Goal: Find specific page/section: Find specific page/section

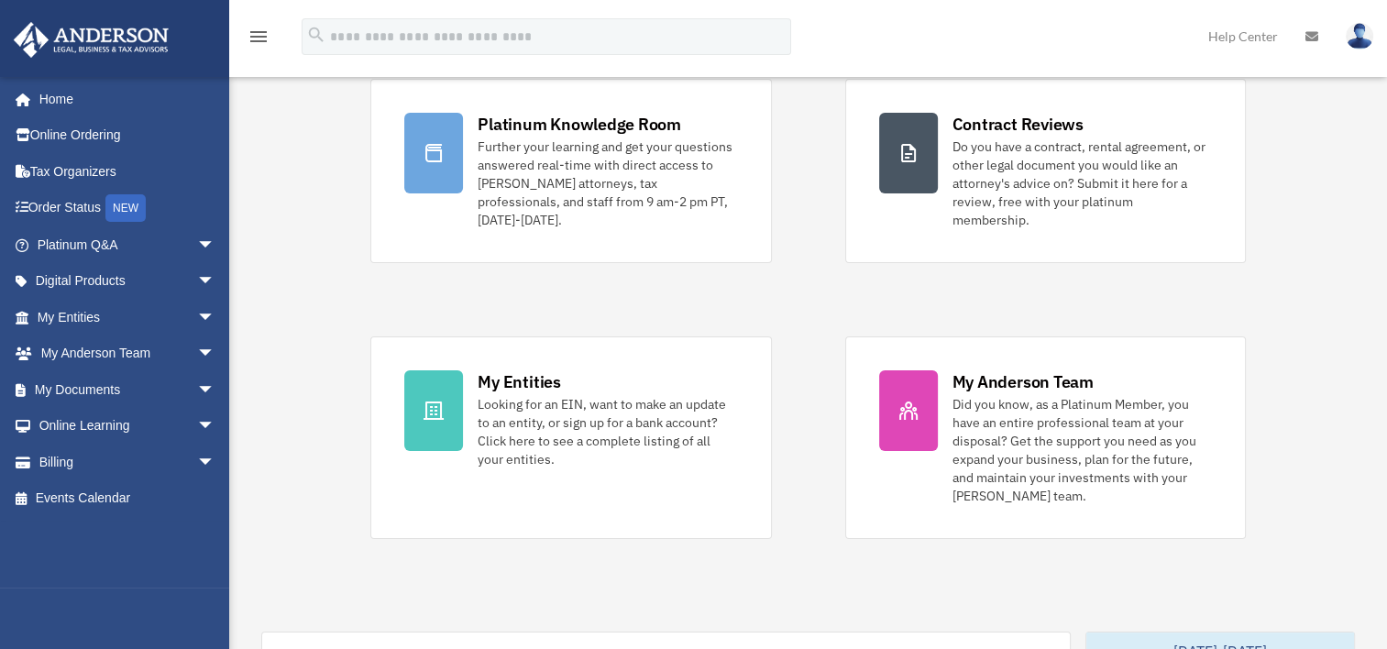
scroll to position [183, 0]
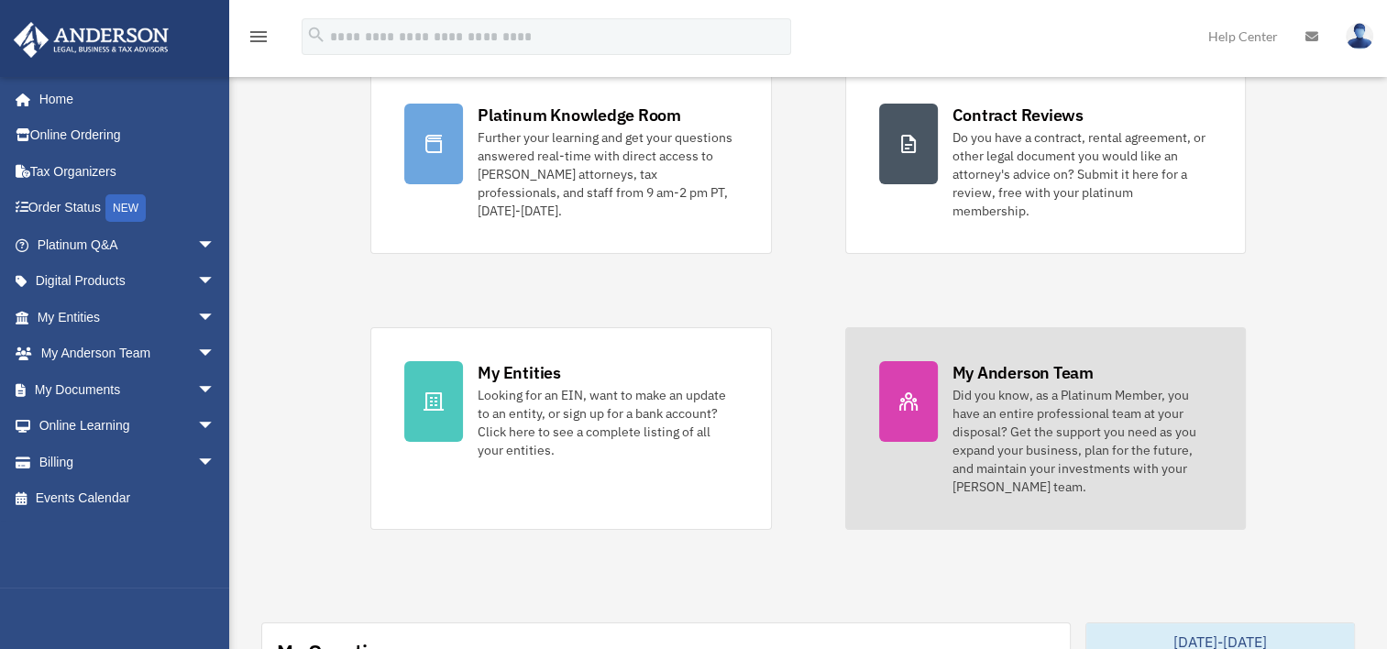
click at [1067, 391] on div "Did you know, as a Platinum Member, you have an entire professional team at you…" at bounding box center [1083, 441] width 260 height 110
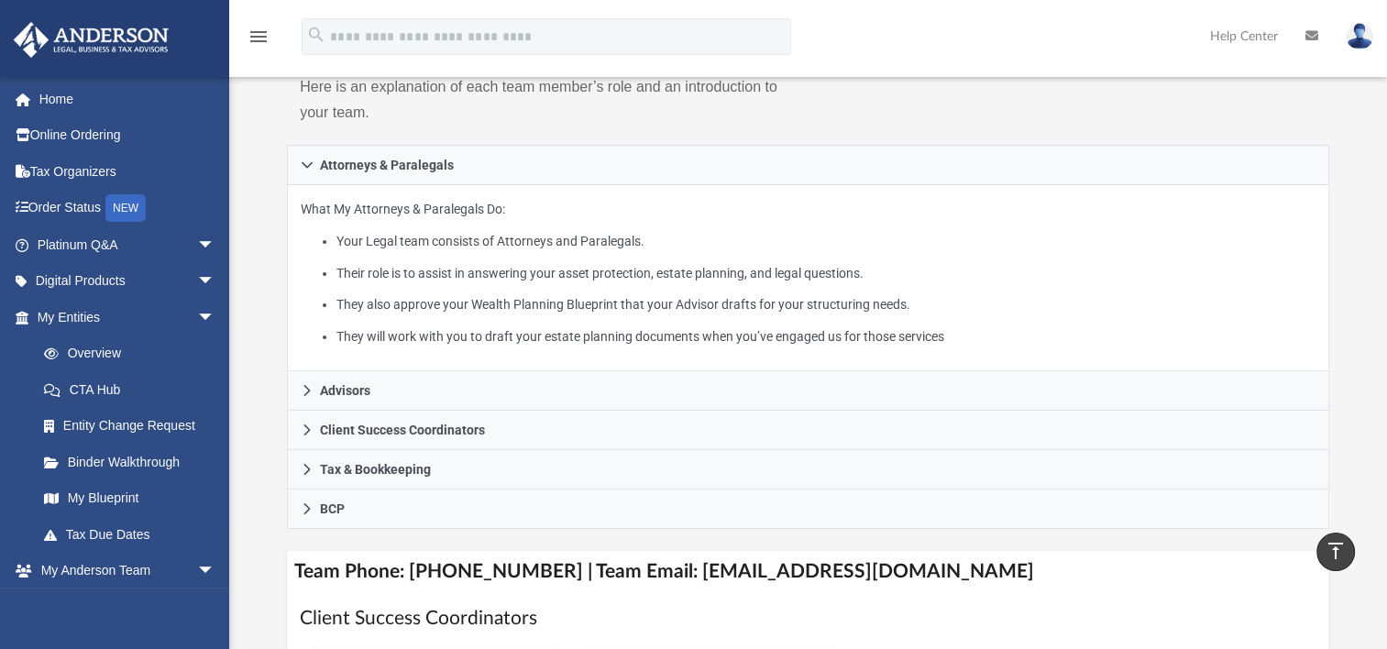
scroll to position [370, 0]
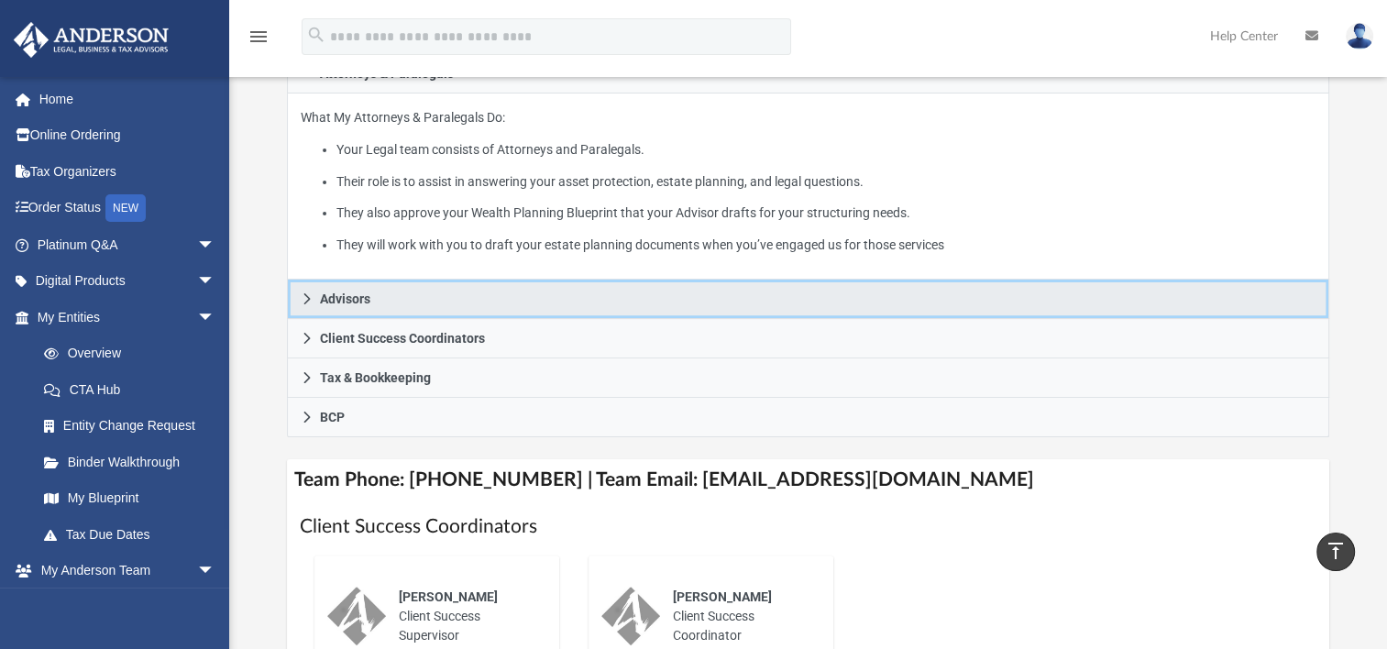
click at [308, 298] on icon at bounding box center [307, 298] width 6 height 11
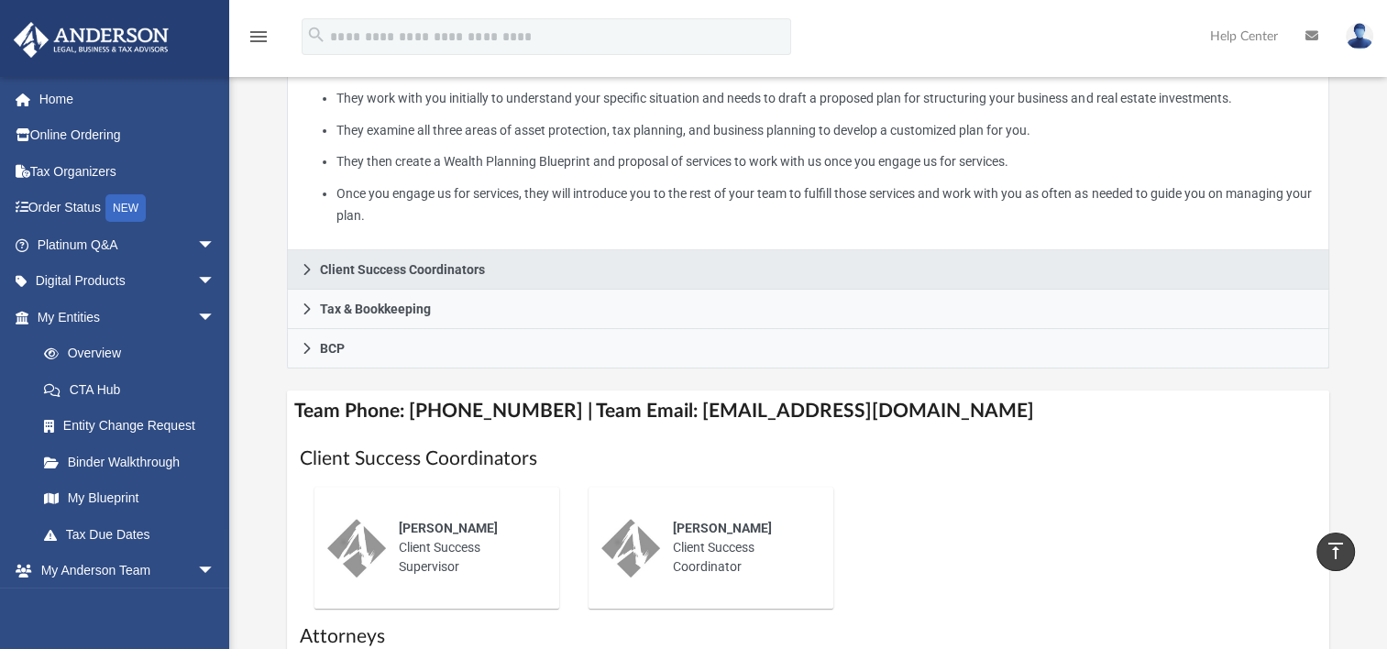
scroll to position [461, 0]
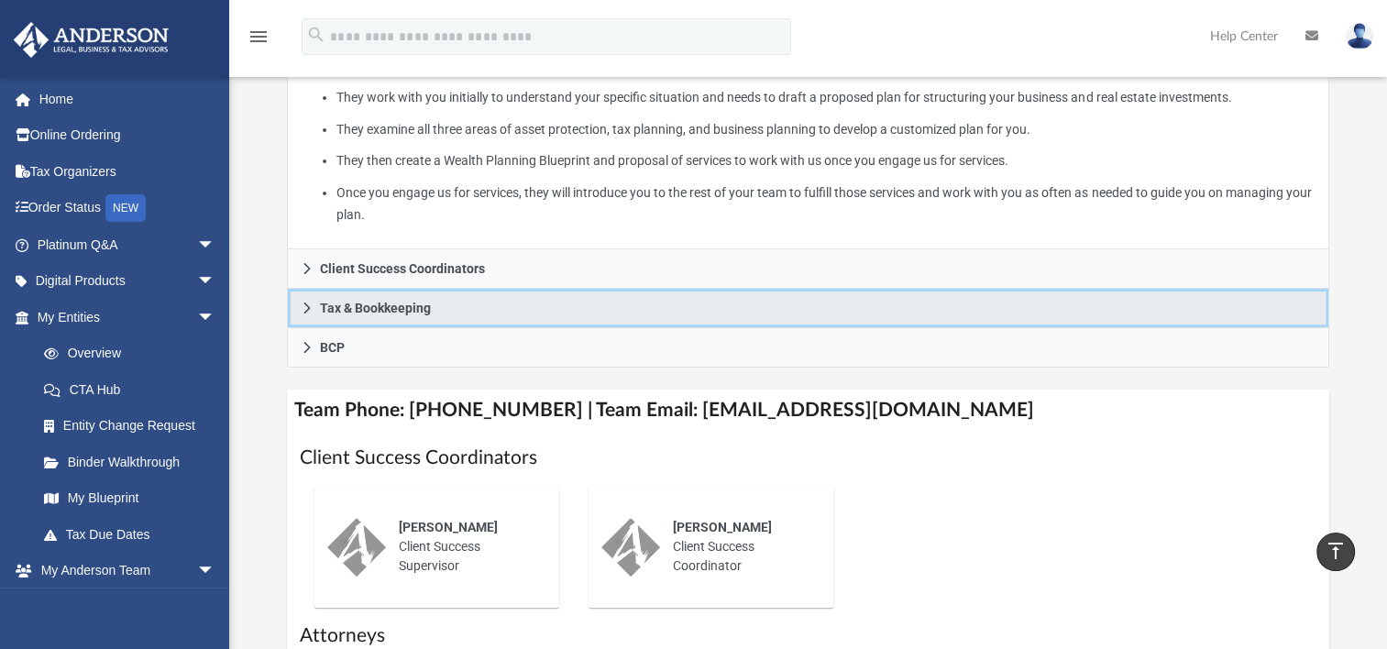
click at [313, 311] on icon at bounding box center [307, 308] width 13 height 13
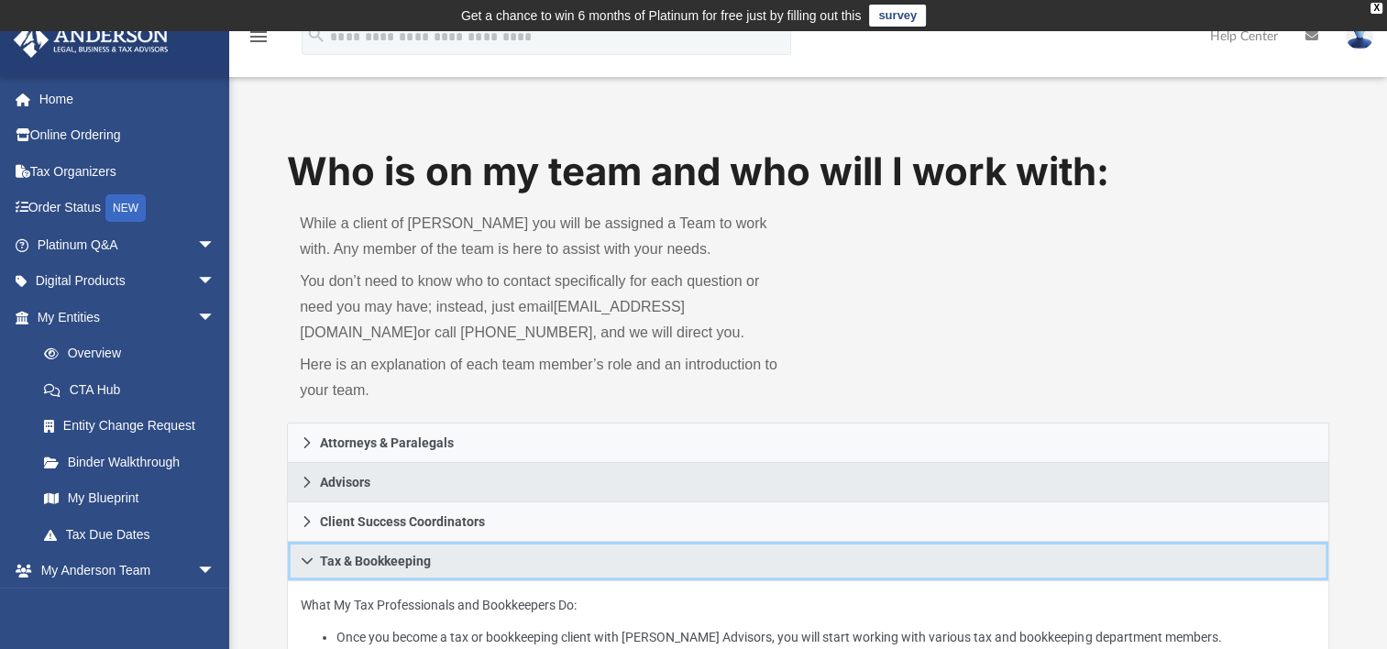
scroll to position [275, 0]
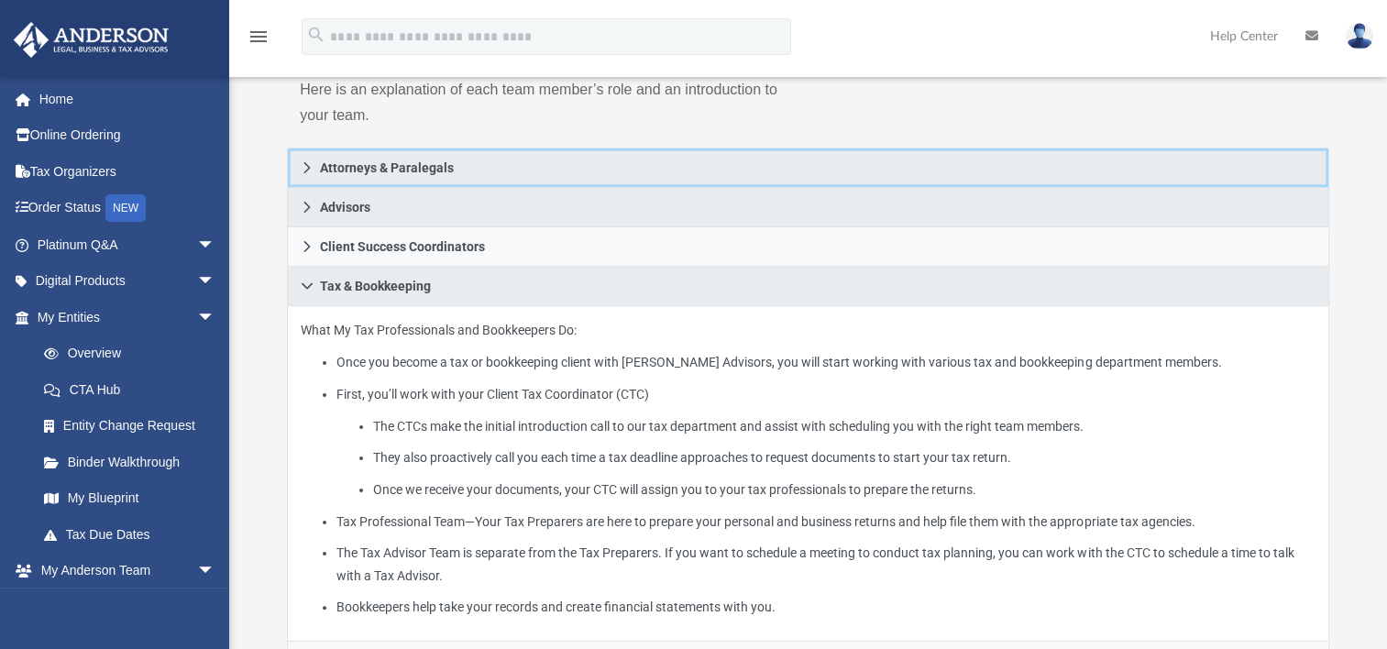
click at [305, 165] on icon at bounding box center [307, 167] width 13 height 13
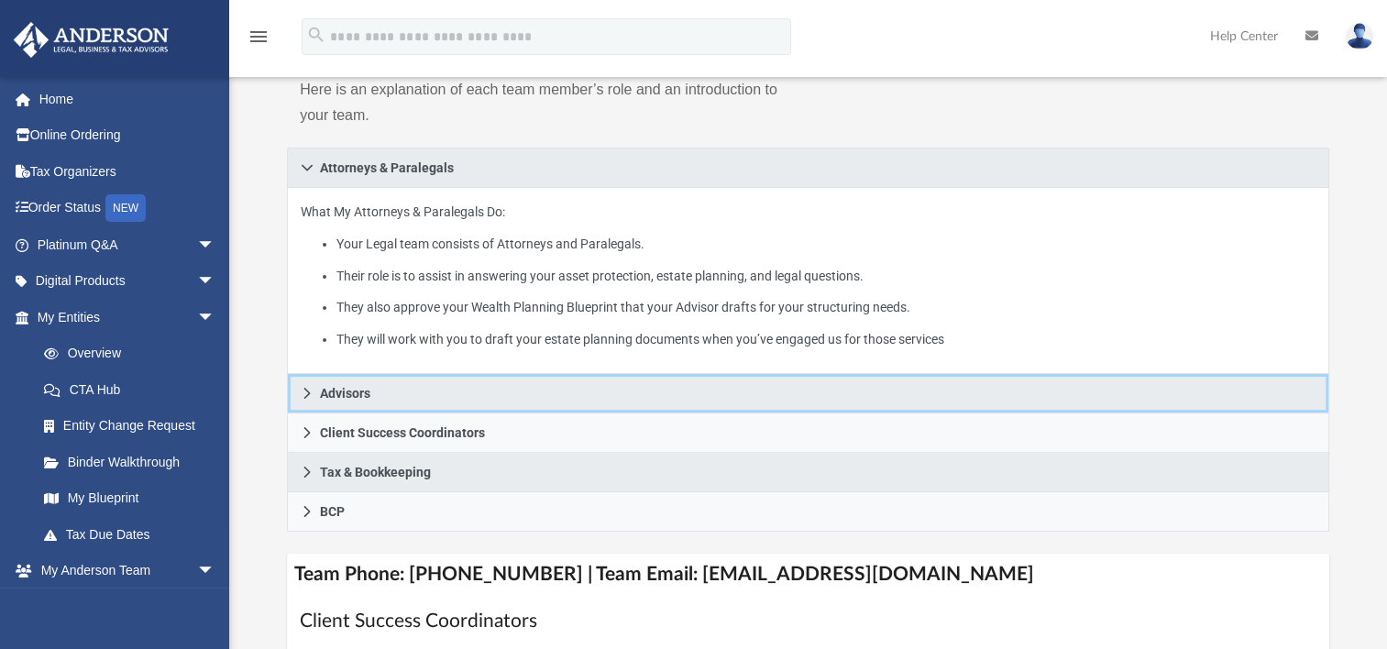
click at [303, 402] on link "Advisors" at bounding box center [808, 393] width 1043 height 39
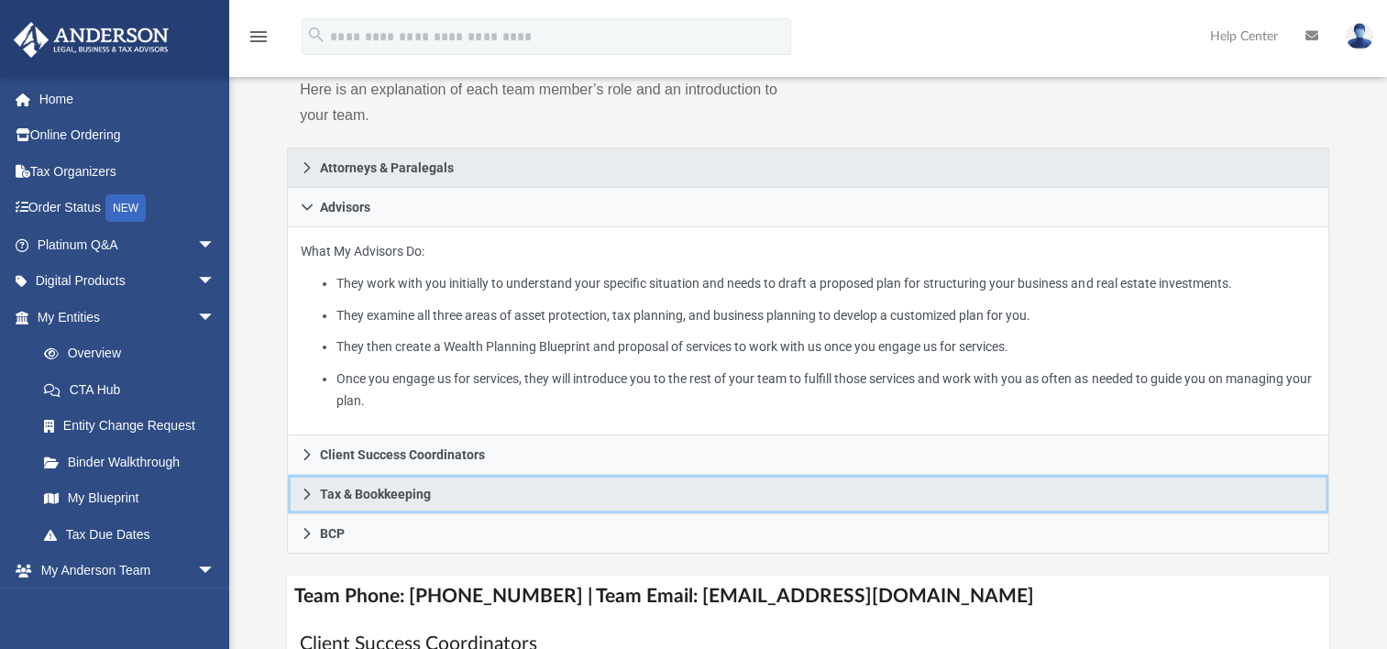
click at [311, 499] on icon at bounding box center [307, 494] width 13 height 13
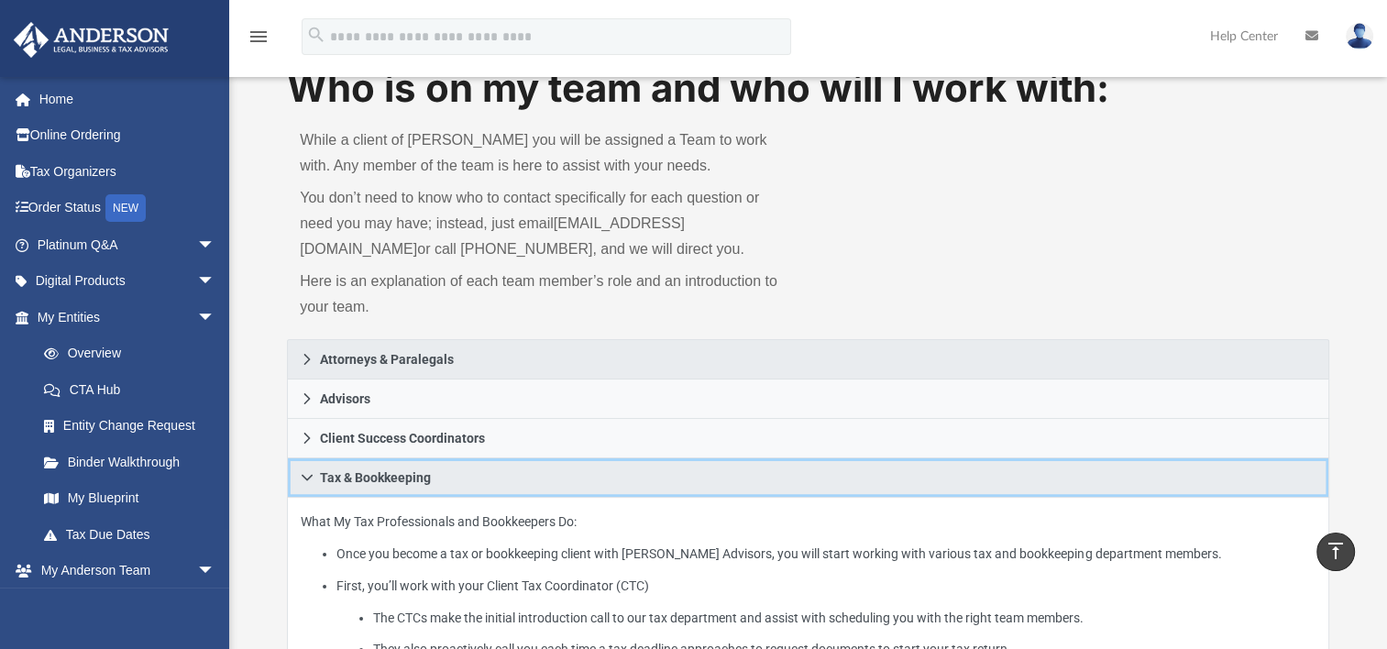
scroll to position [0, 0]
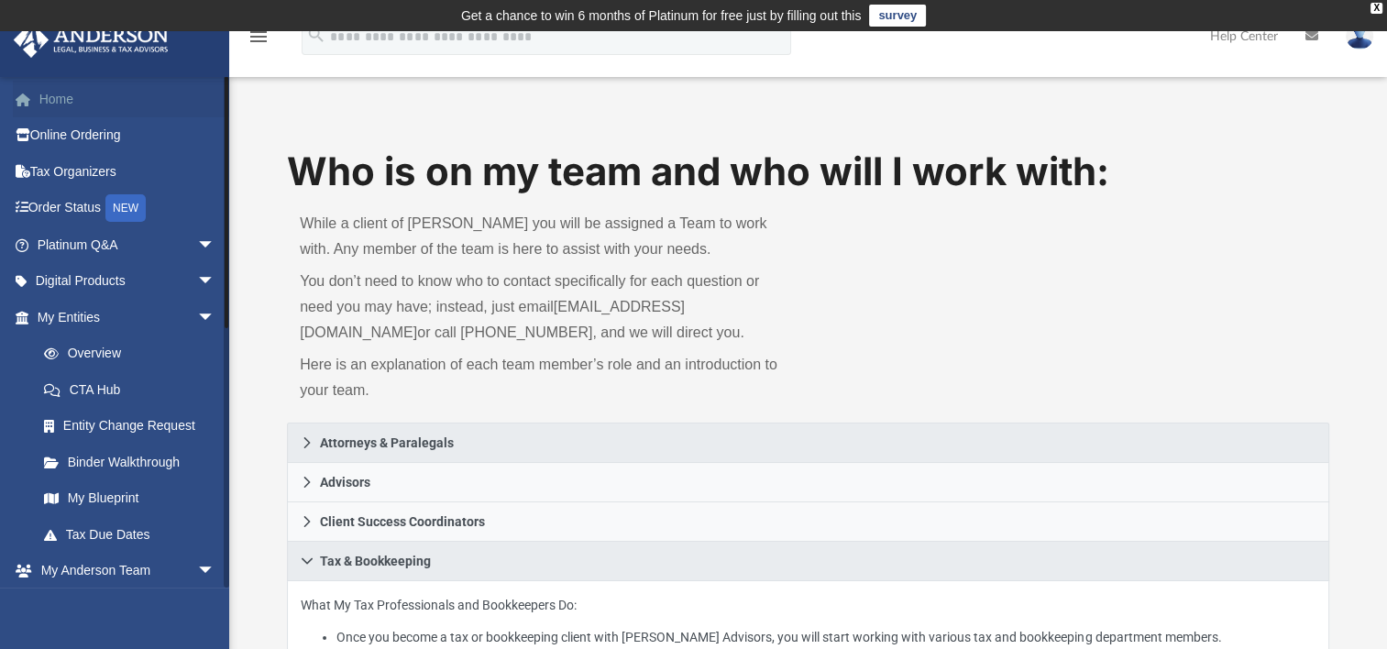
click at [42, 107] on link "Home" at bounding box center [128, 99] width 230 height 37
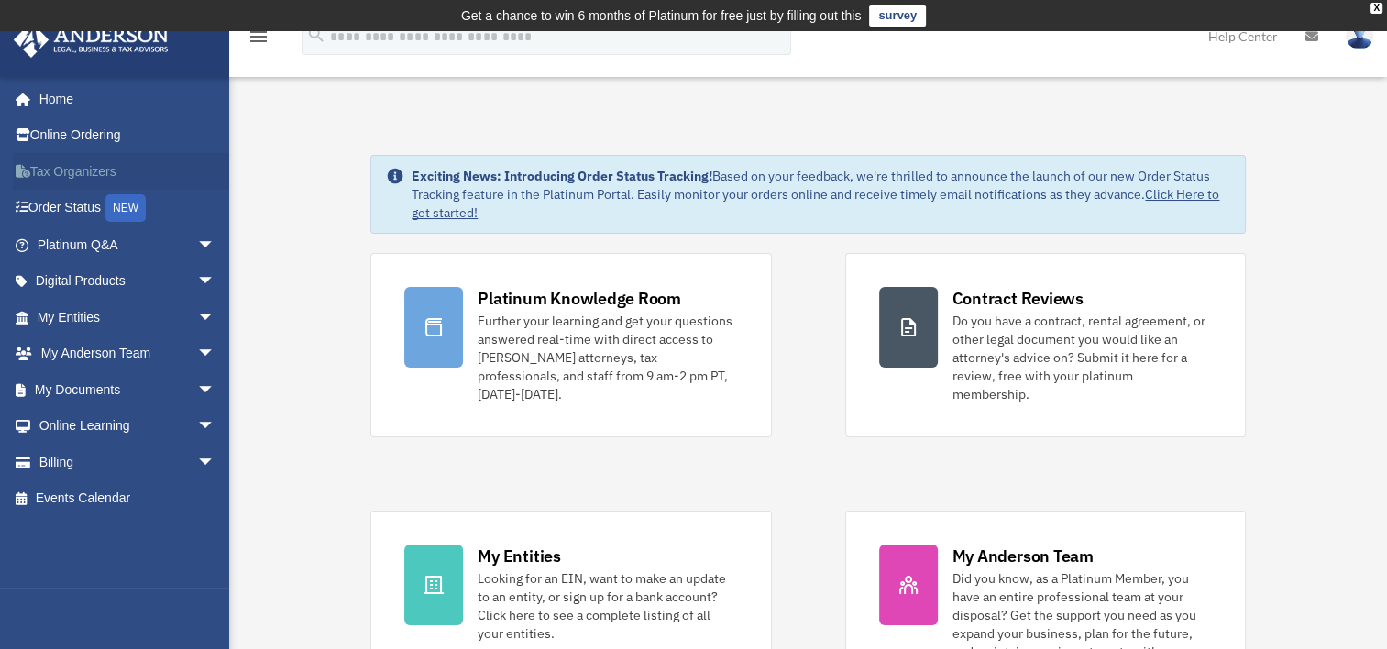
click at [69, 165] on link "Tax Organizers" at bounding box center [128, 171] width 230 height 37
click at [70, 392] on link "My Documents arrow_drop_down" at bounding box center [128, 389] width 230 height 37
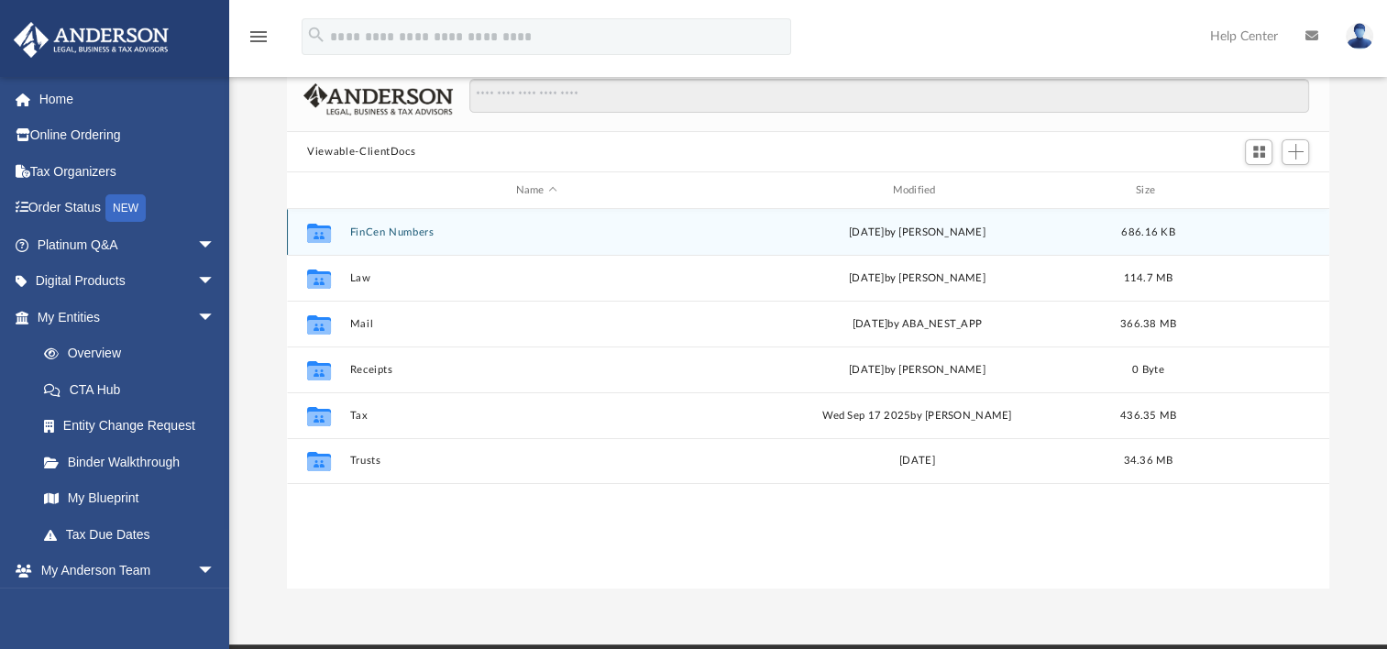
scroll to position [183, 0]
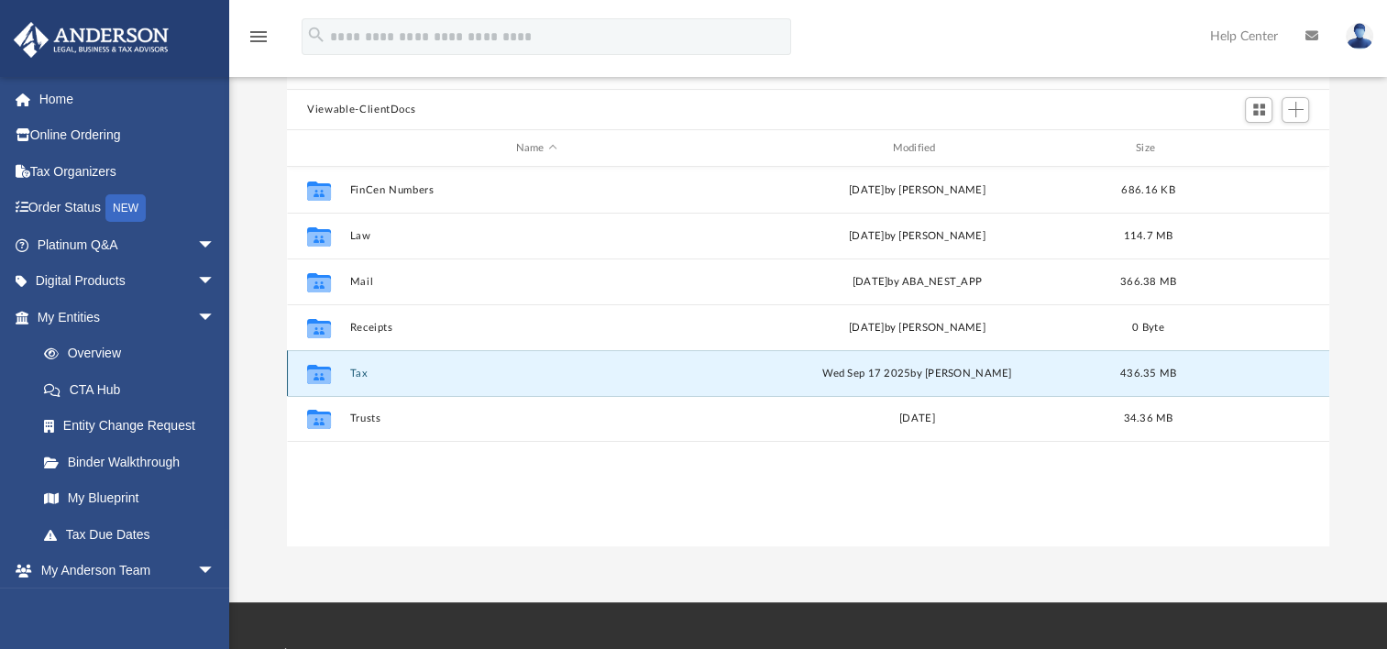
click at [361, 373] on button "Tax" at bounding box center [536, 374] width 373 height 12
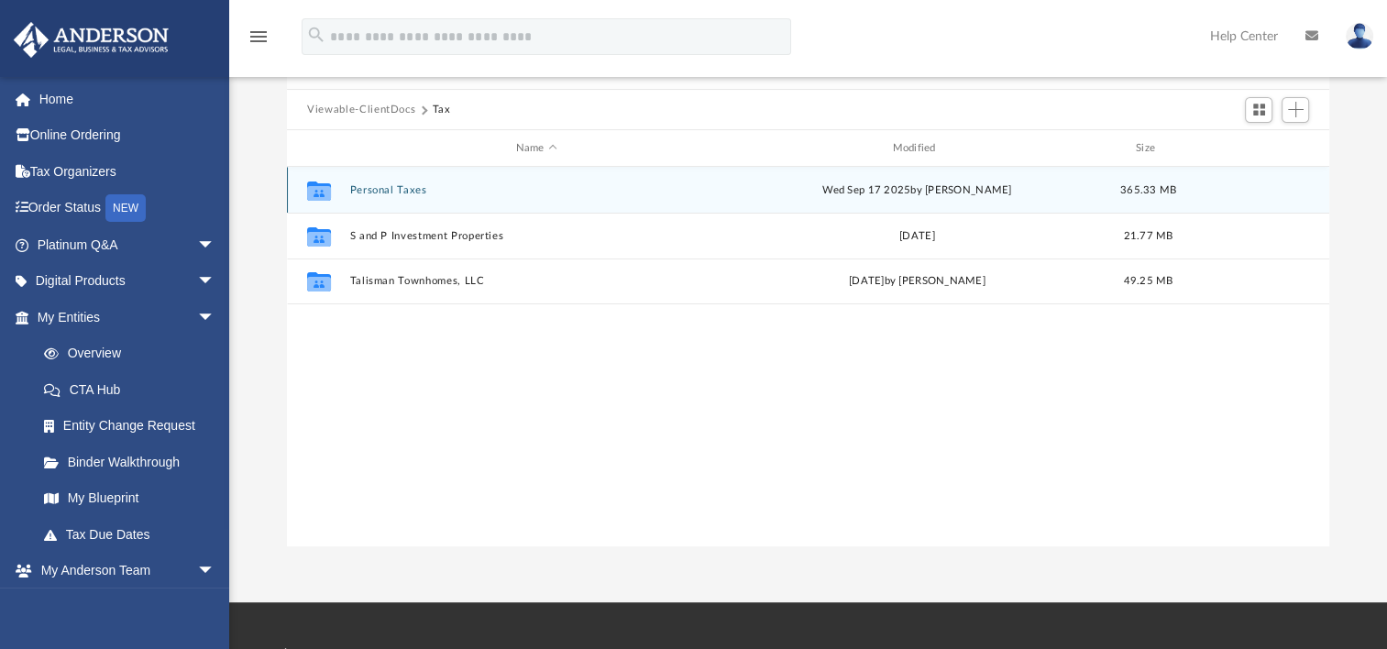
click at [371, 187] on button "Personal Taxes" at bounding box center [536, 190] width 373 height 12
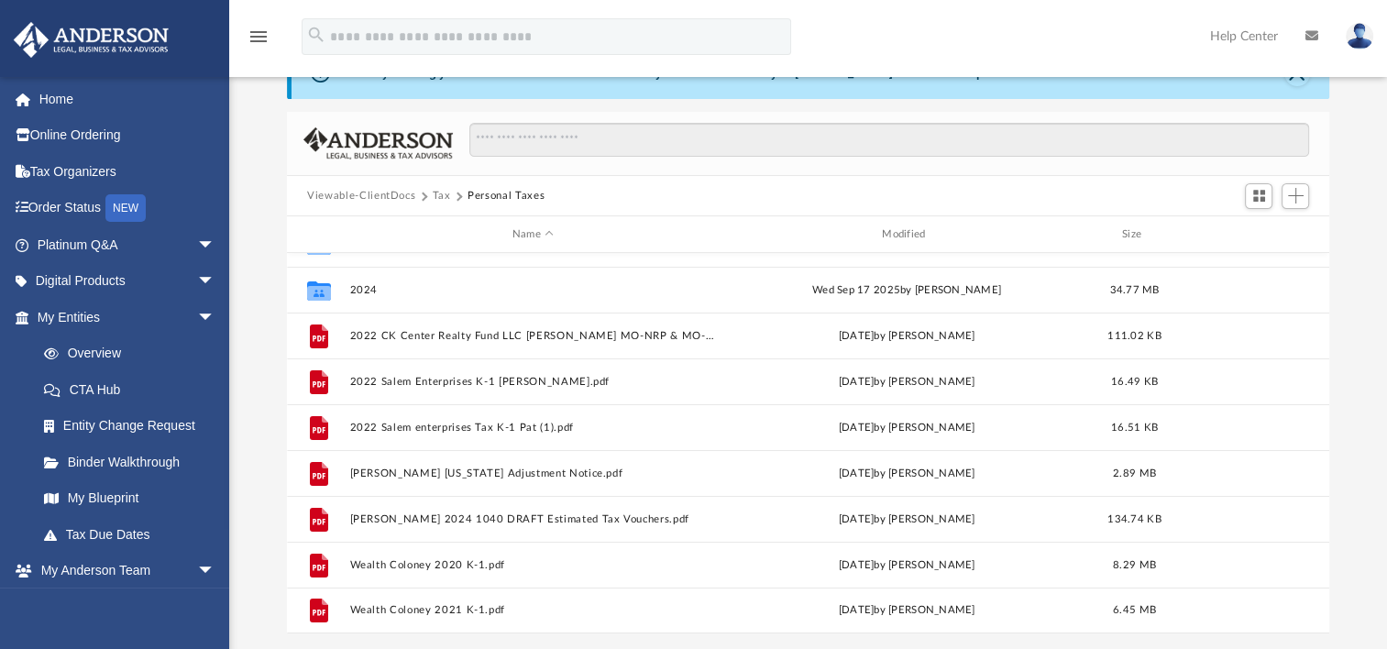
scroll to position [0, 0]
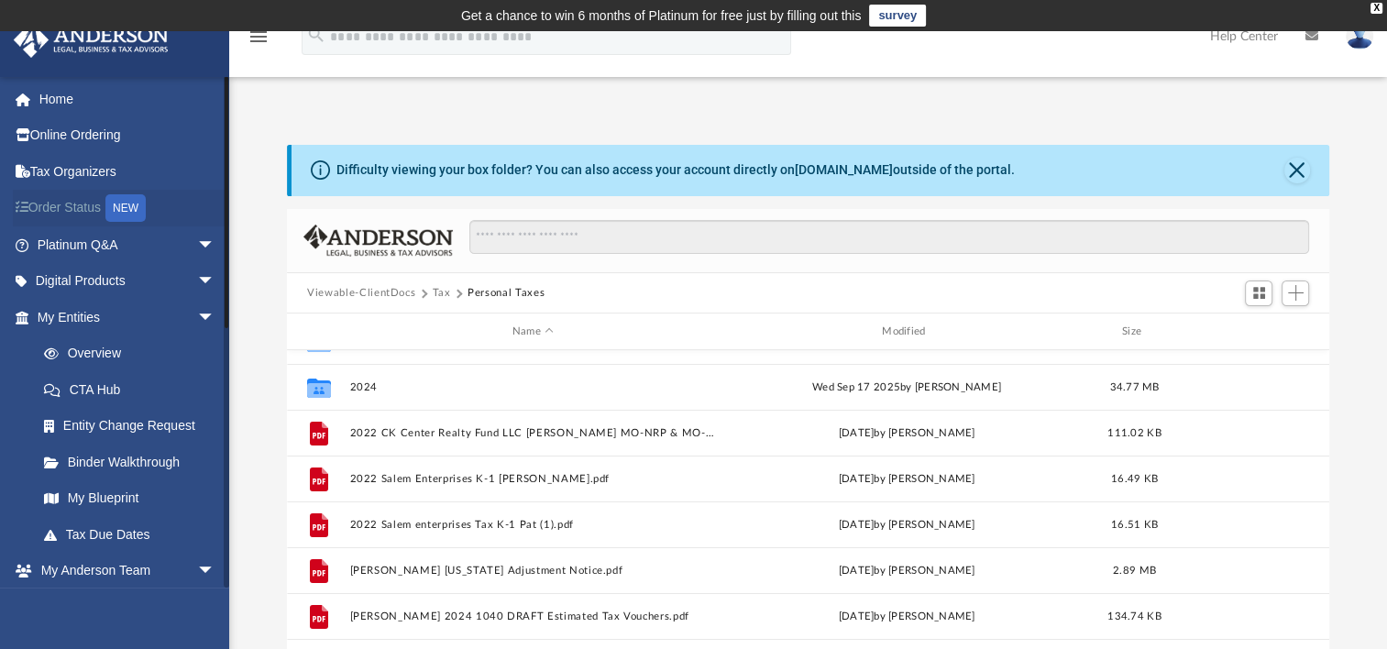
click at [62, 202] on link "Order Status NEW" at bounding box center [128, 209] width 230 height 38
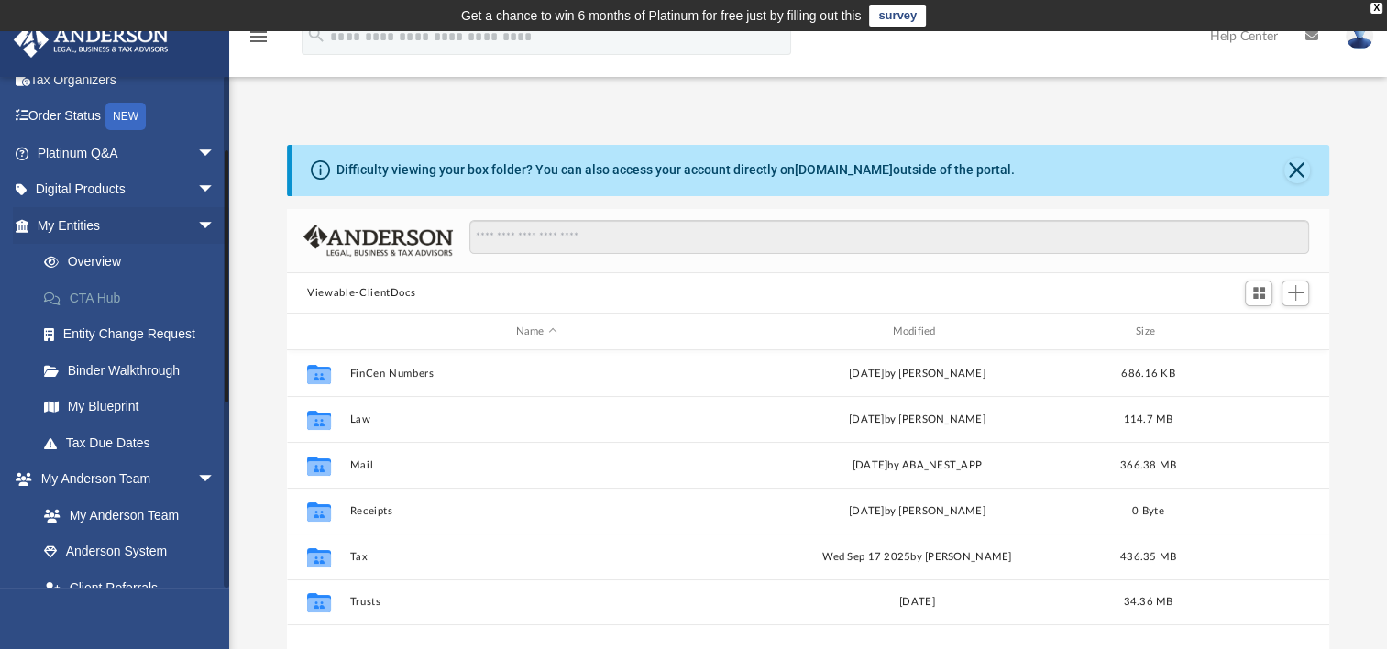
scroll to position [183, 0]
